Goal: Information Seeking & Learning: Learn about a topic

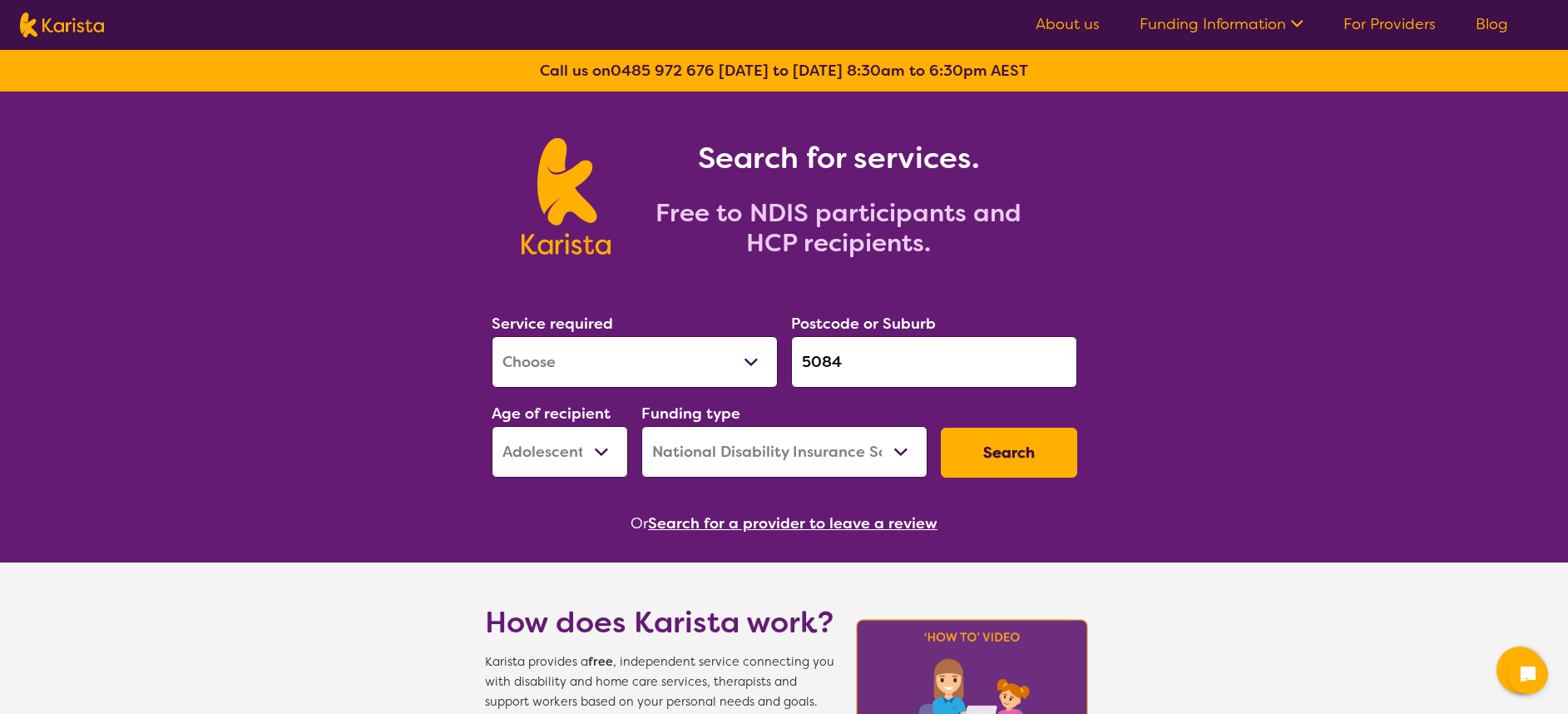
select select "[MEDICAL_DATA]"
select select "AS"
select select "NDIS"
click at [768, 355] on select "Allied Health Assistant Assessment ([MEDICAL_DATA] or [MEDICAL_DATA]) Behaviour…" at bounding box center [635, 362] width 286 height 52
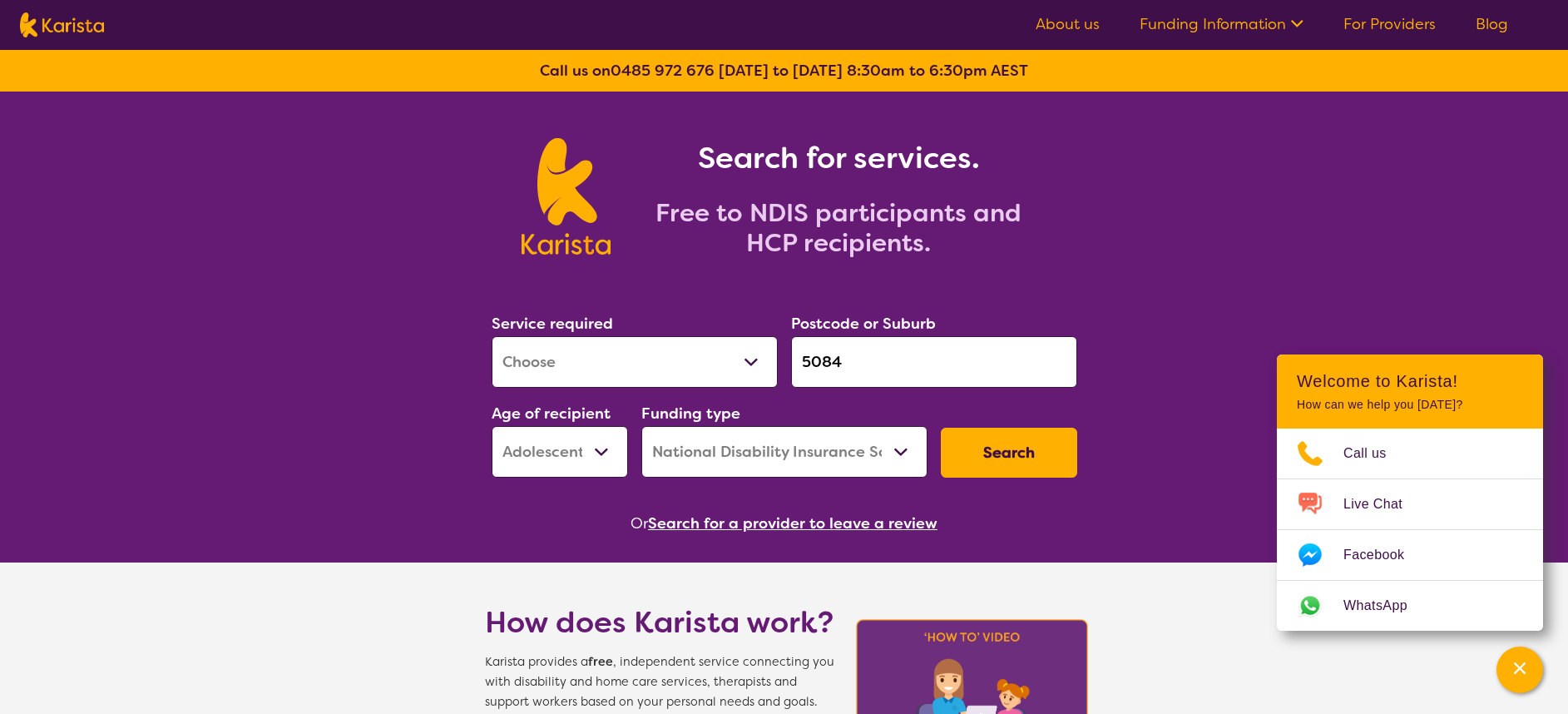
select select "Psychology"
click at [492, 336] on select "Allied Health Assistant Assessment ([MEDICAL_DATA] or [MEDICAL_DATA]) Behaviour…" at bounding box center [635, 362] width 286 height 52
click at [619, 445] on select "Early Childhood - 0 to 9 Child - 10 to 11 Adolescent - 12 to 17 Adult - 18 to 6…" at bounding box center [560, 452] width 136 height 52
click at [492, 426] on select "Early Childhood - 0 to 9 Child - 10 to 11 Adolescent - 12 to 17 Adult - 18 to 6…" at bounding box center [560, 452] width 136 height 52
click at [1014, 445] on button "Search" at bounding box center [1008, 453] width 136 height 50
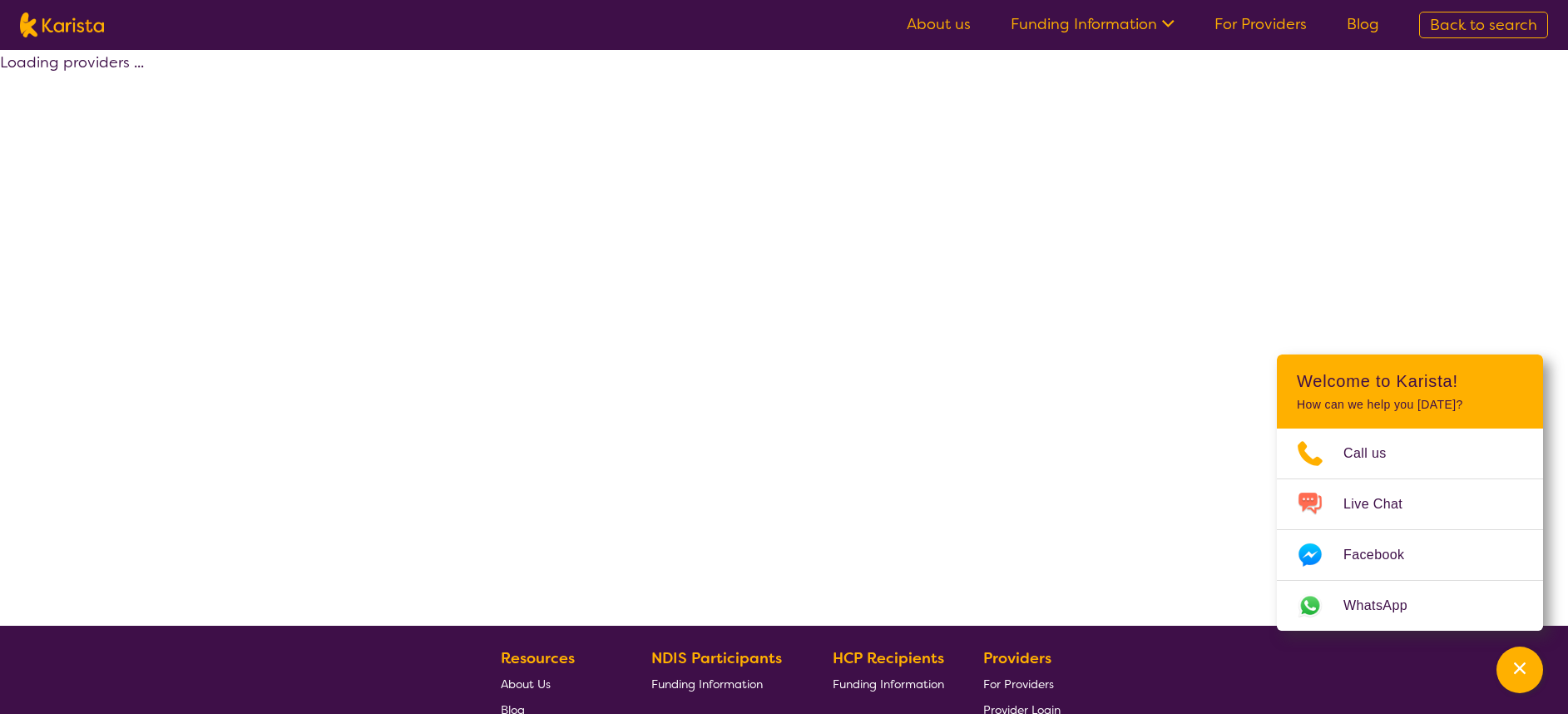
select select "by_score"
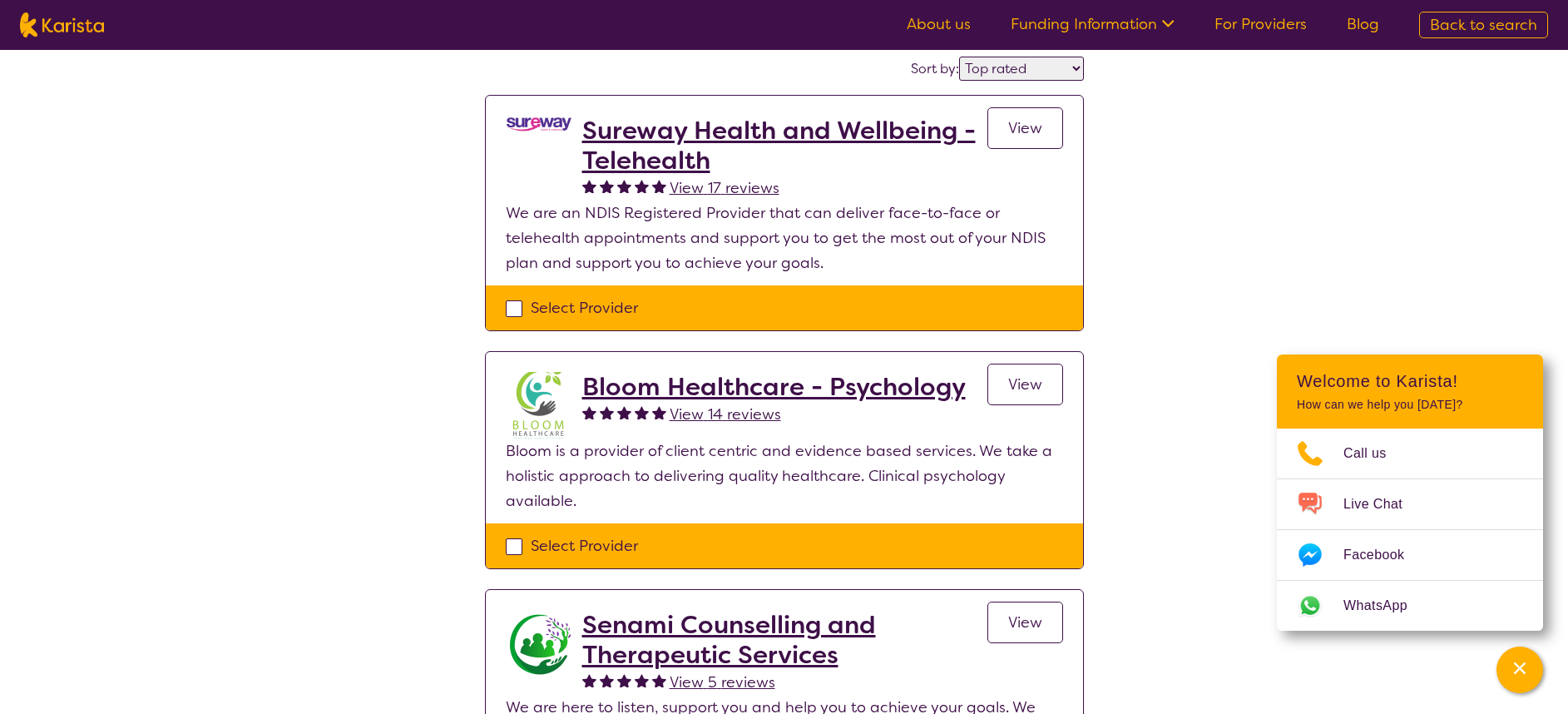
scroll to position [139, 0]
